Goal: Check status: Check status

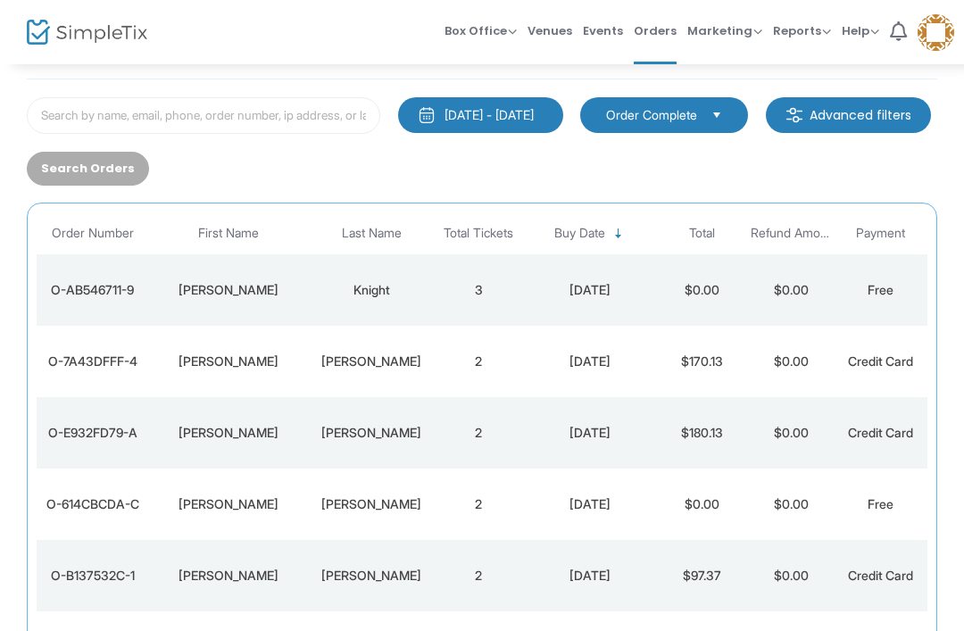
scroll to position [88, 0]
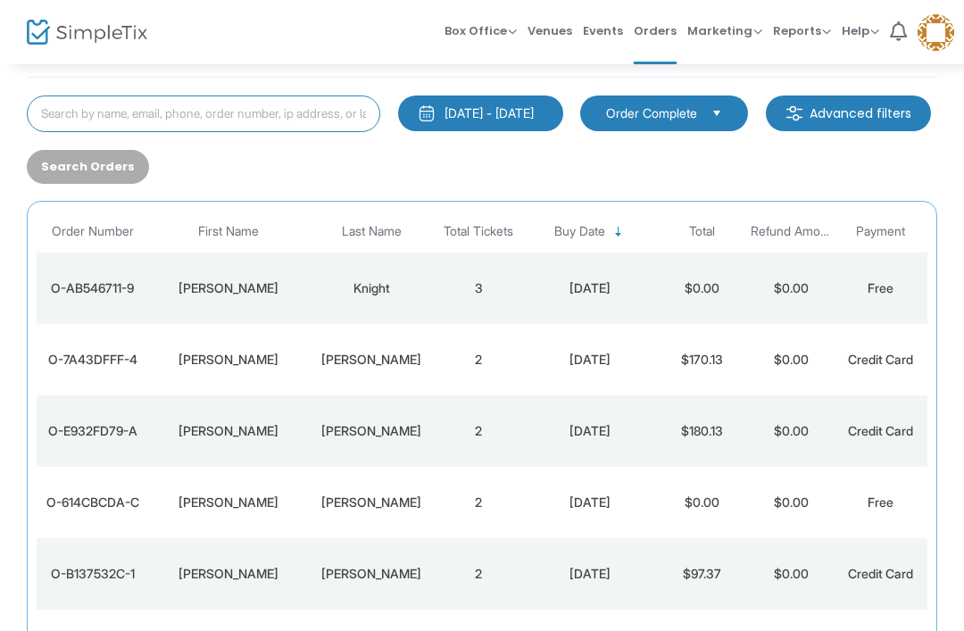
click at [199, 118] on input at bounding box center [204, 114] width 354 height 37
click at [341, 120] on input at bounding box center [204, 114] width 354 height 37
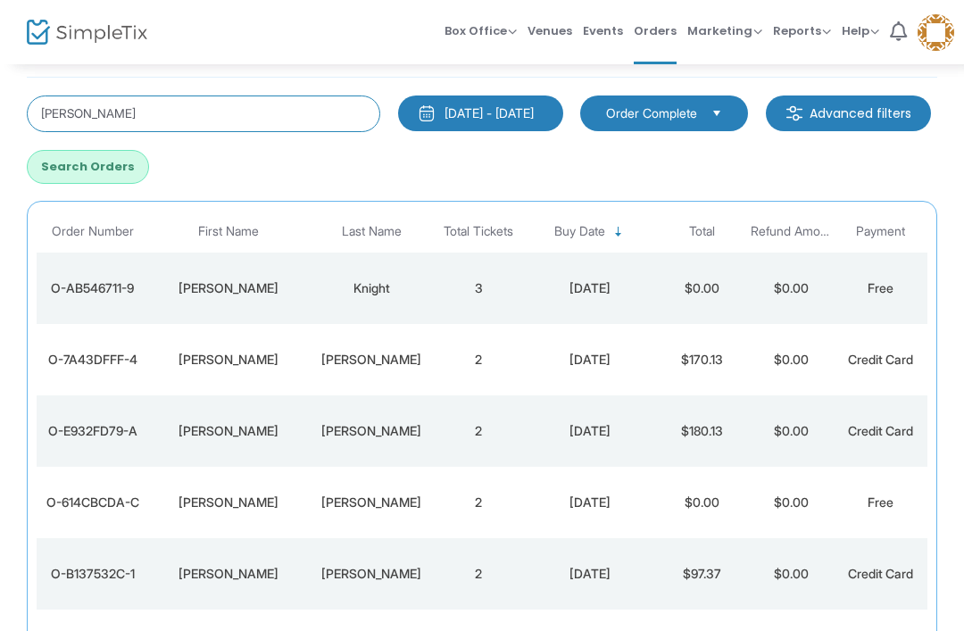
type input "[PERSON_NAME]"
click at [149, 159] on button "Search Orders" at bounding box center [88, 167] width 122 height 34
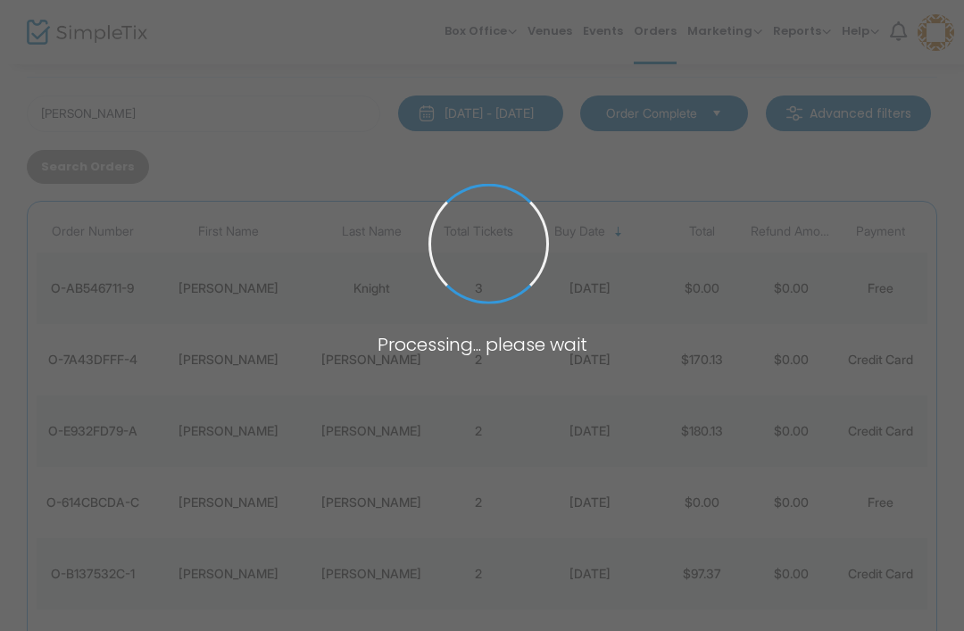
scroll to position [0, 0]
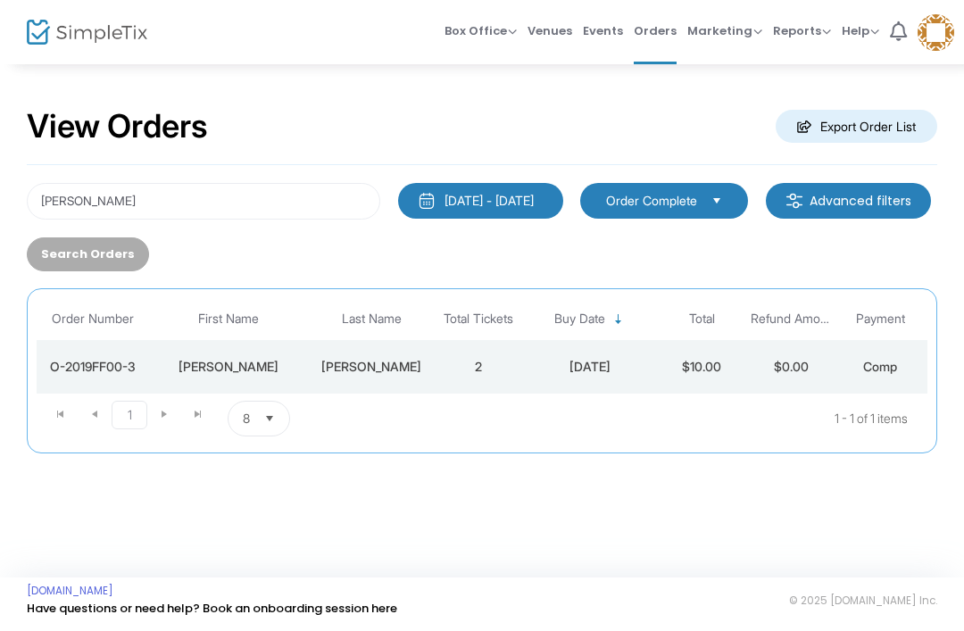
click at [799, 357] on td "$0.00" at bounding box center [790, 367] width 89 height 54
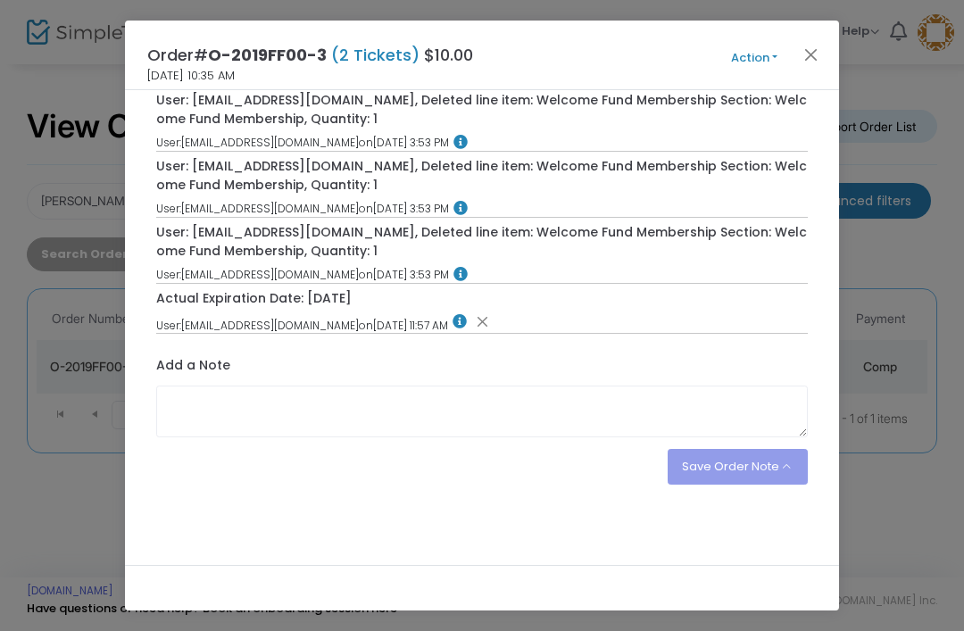
scroll to position [809, 0]
click at [803, 45] on button "Close" at bounding box center [811, 54] width 23 height 23
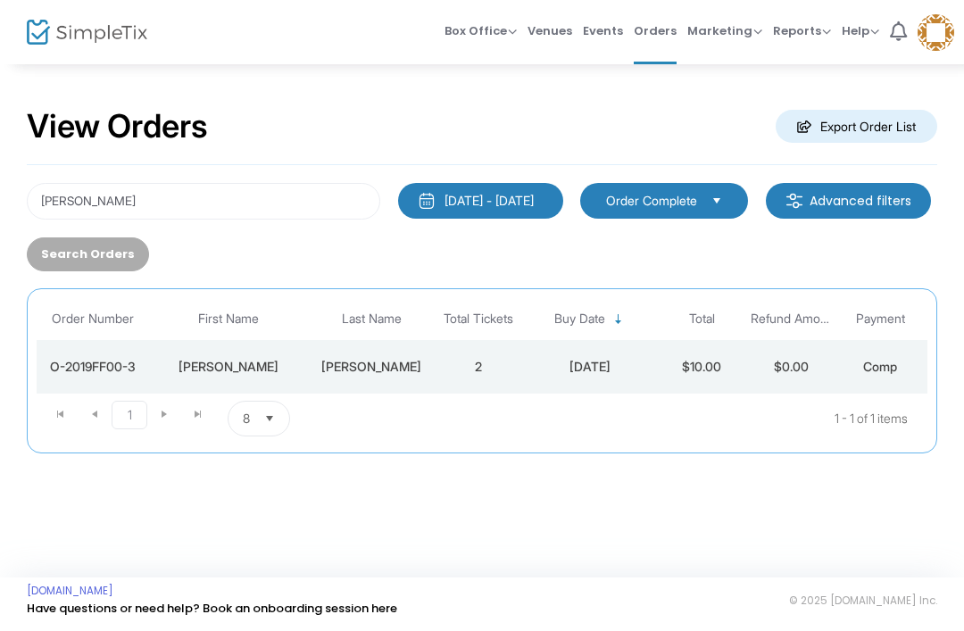
click at [384, 360] on div "[PERSON_NAME]" at bounding box center [371, 367] width 116 height 18
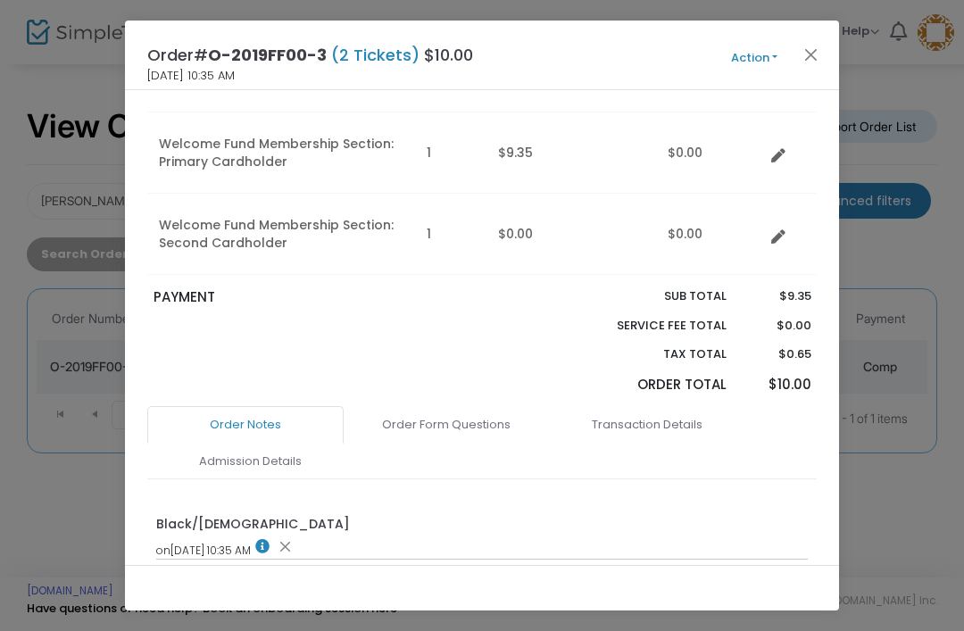
click at [484, 444] on link "Order Form Questions" at bounding box center [446, 425] width 196 height 38
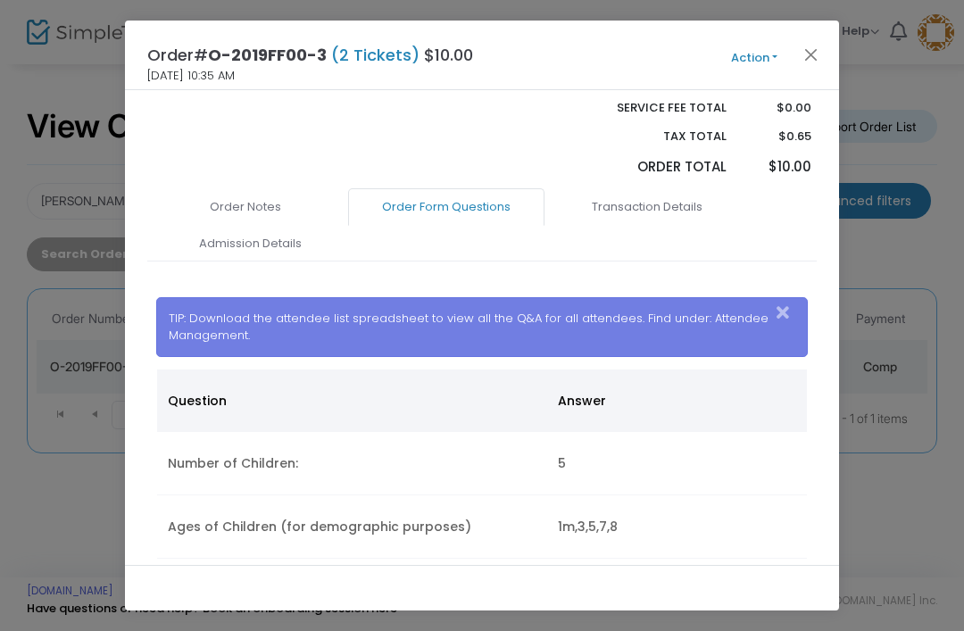
scroll to position [513, 0]
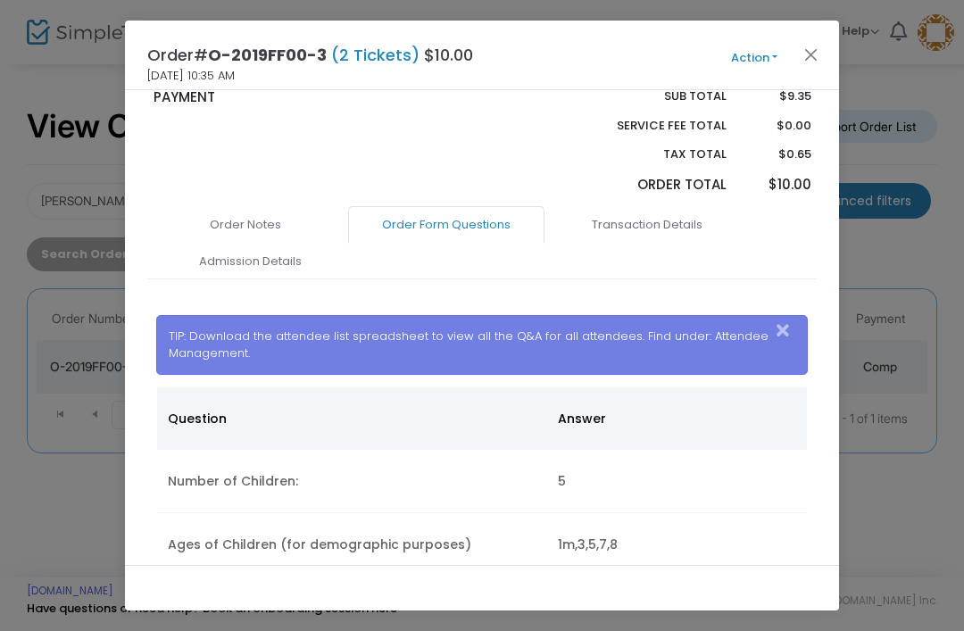
click at [279, 280] on link "Admission Details" at bounding box center [250, 262] width 196 height 38
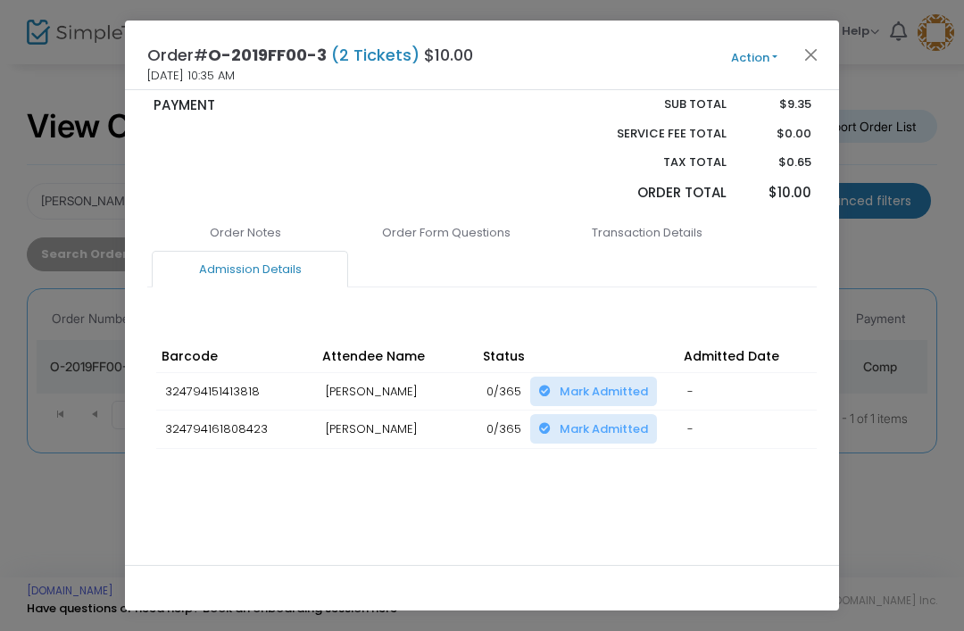
scroll to position [523, 0]
click at [472, 238] on link "Order Form Questions" at bounding box center [446, 233] width 196 height 38
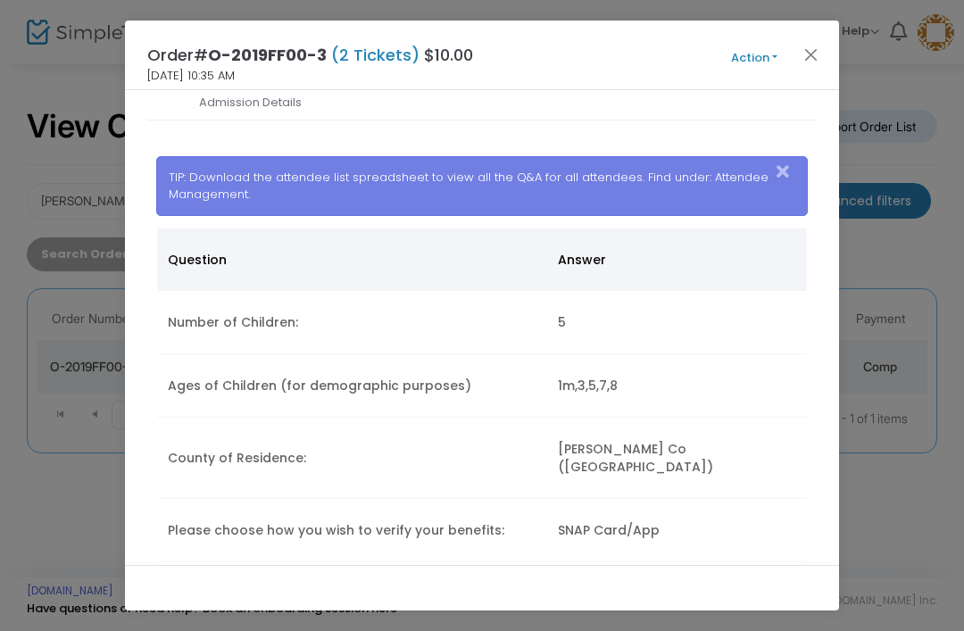
scroll to position [776, 0]
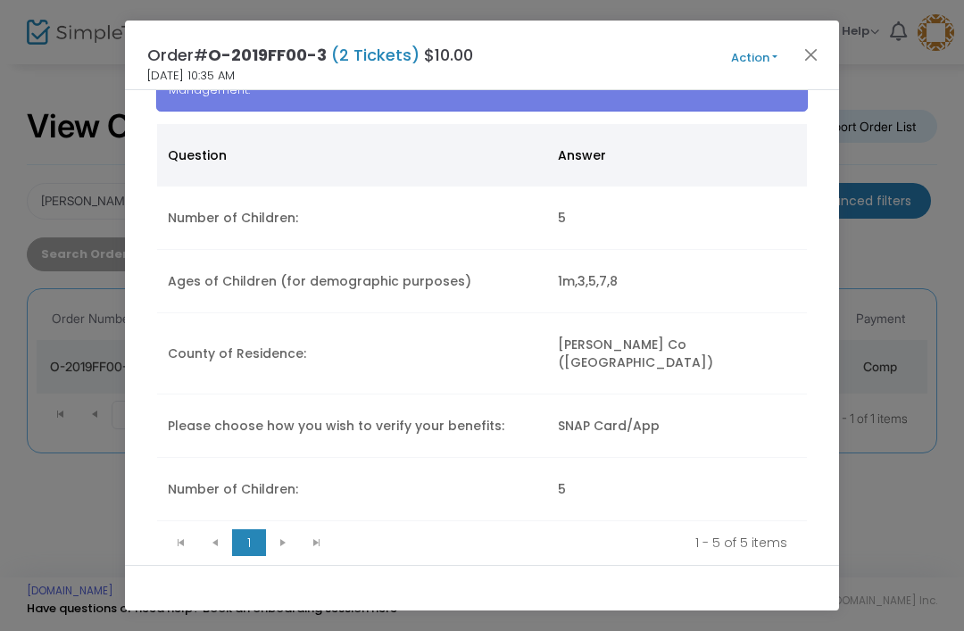
click at [829, 31] on div "Order# O-2019FF00-3 (2 Tickets) $10.00 [DATE] 10:35 AM Action Mark Admitted Edi…" at bounding box center [482, 56] width 714 height 70
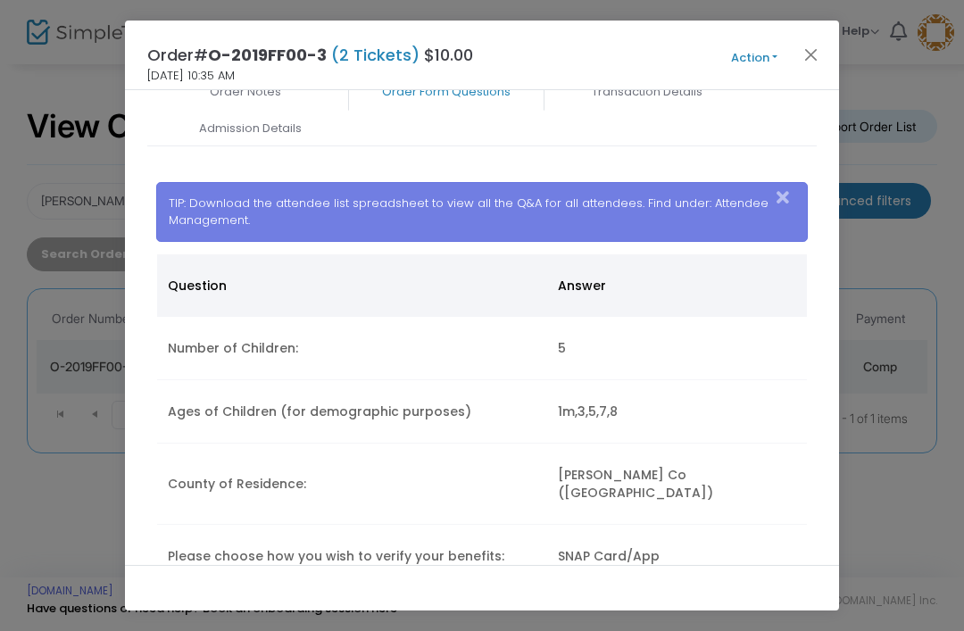
scroll to position [638, 0]
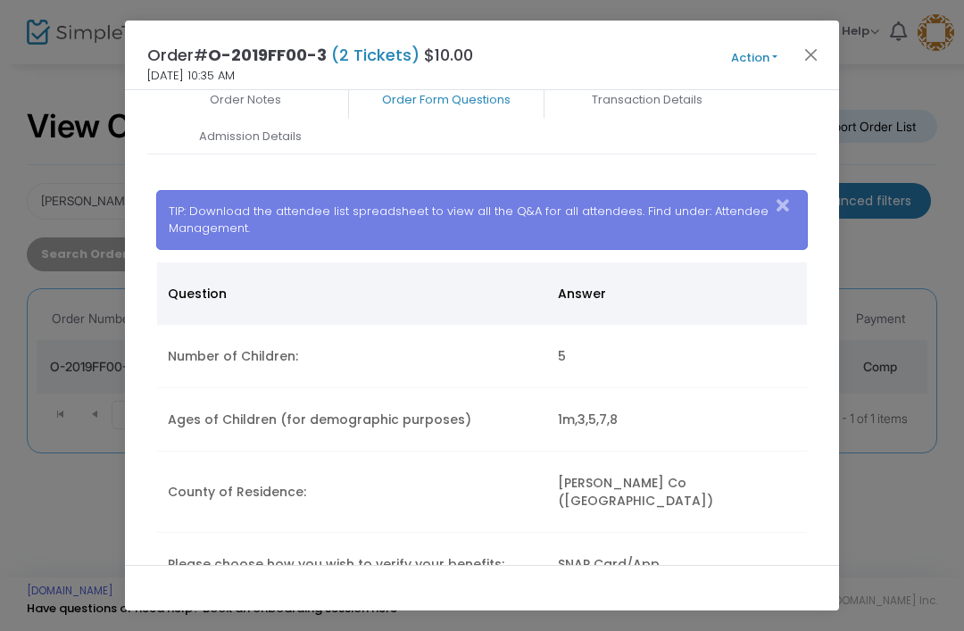
click at [815, 52] on button "Close" at bounding box center [811, 54] width 23 height 23
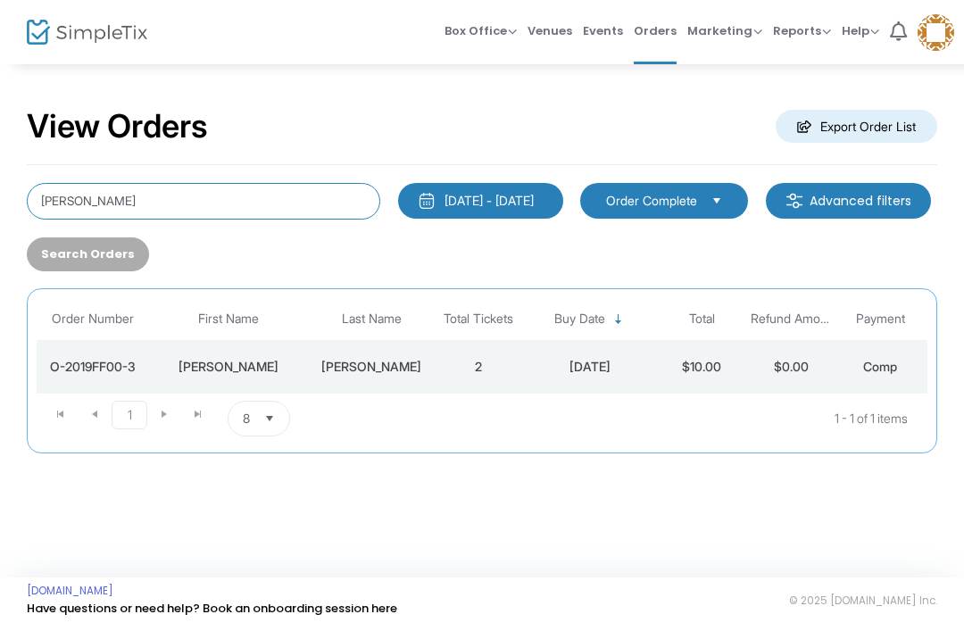
click at [91, 184] on input "[PERSON_NAME]" at bounding box center [204, 201] width 354 height 37
click at [60, 204] on input "[PERSON_NAME]" at bounding box center [204, 201] width 354 height 37
click at [59, 204] on input "[PERSON_NAME]" at bounding box center [204, 201] width 354 height 37
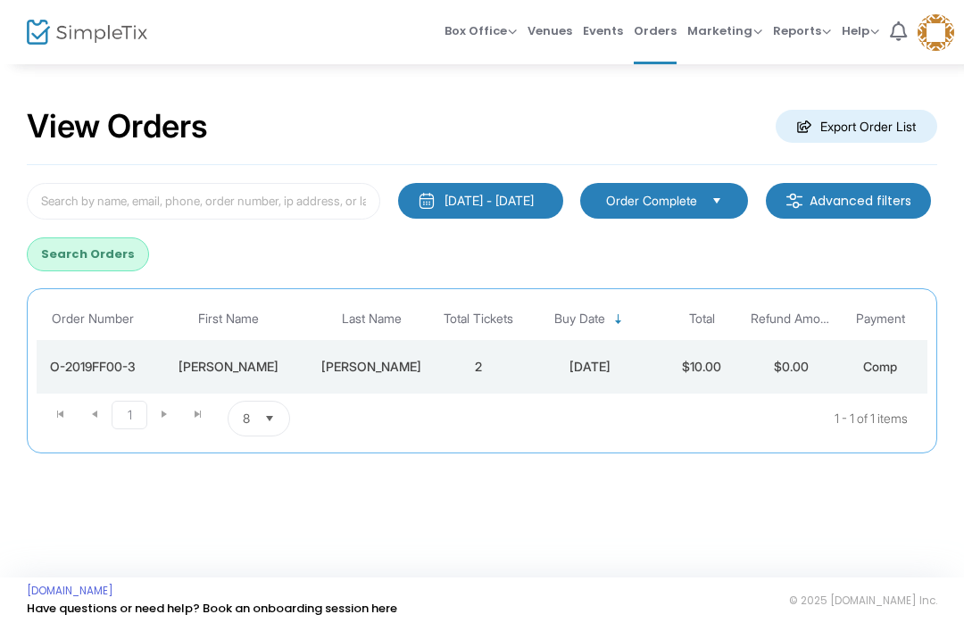
click at [149, 246] on button "Search Orders" at bounding box center [88, 255] width 122 height 34
